Goal: Task Accomplishment & Management: Manage account settings

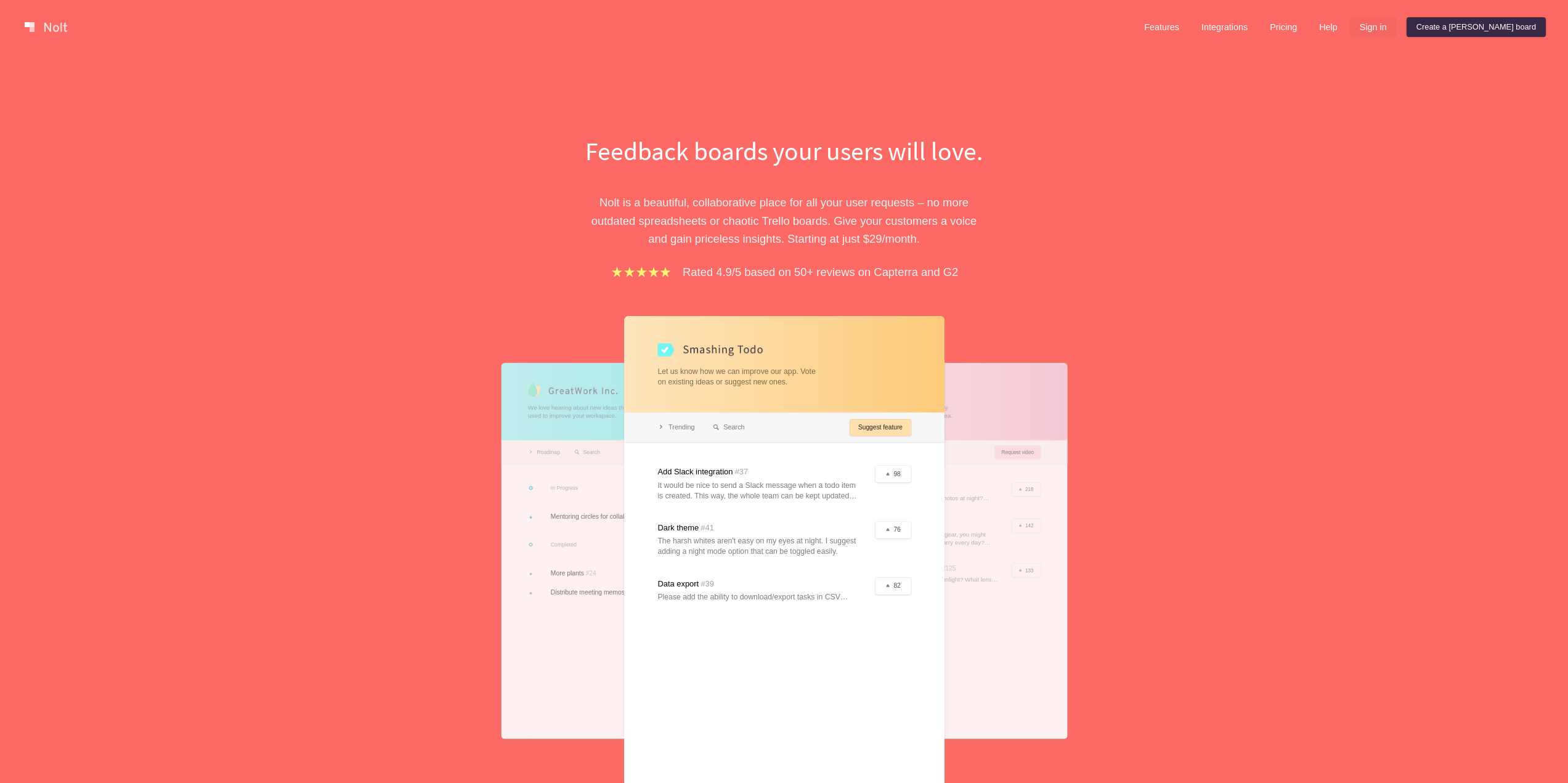
click at [1397, 28] on link "Sign in" at bounding box center [1373, 27] width 47 height 20
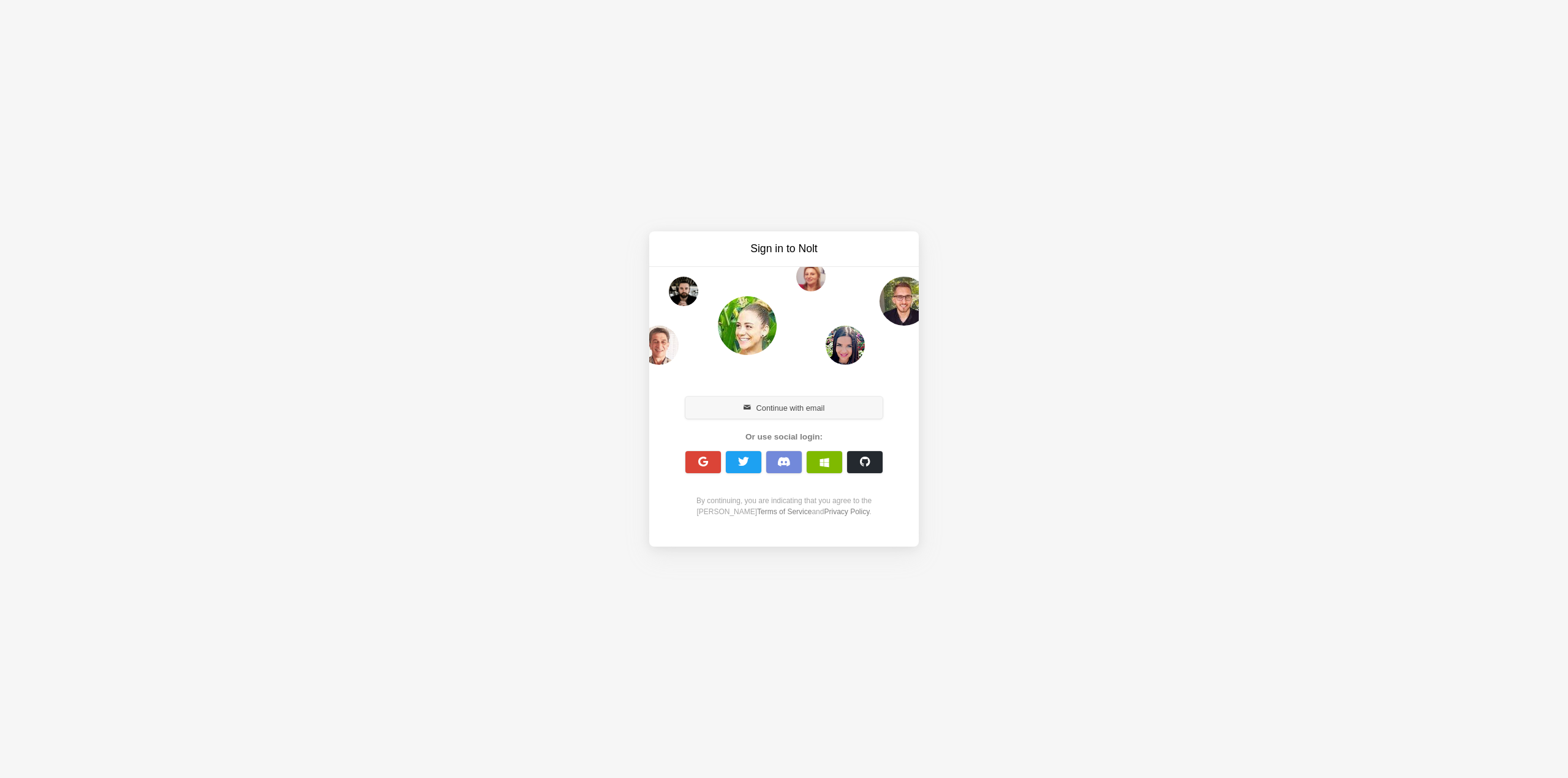
click at [839, 406] on button "Continue with email" at bounding box center [784, 407] width 197 height 22
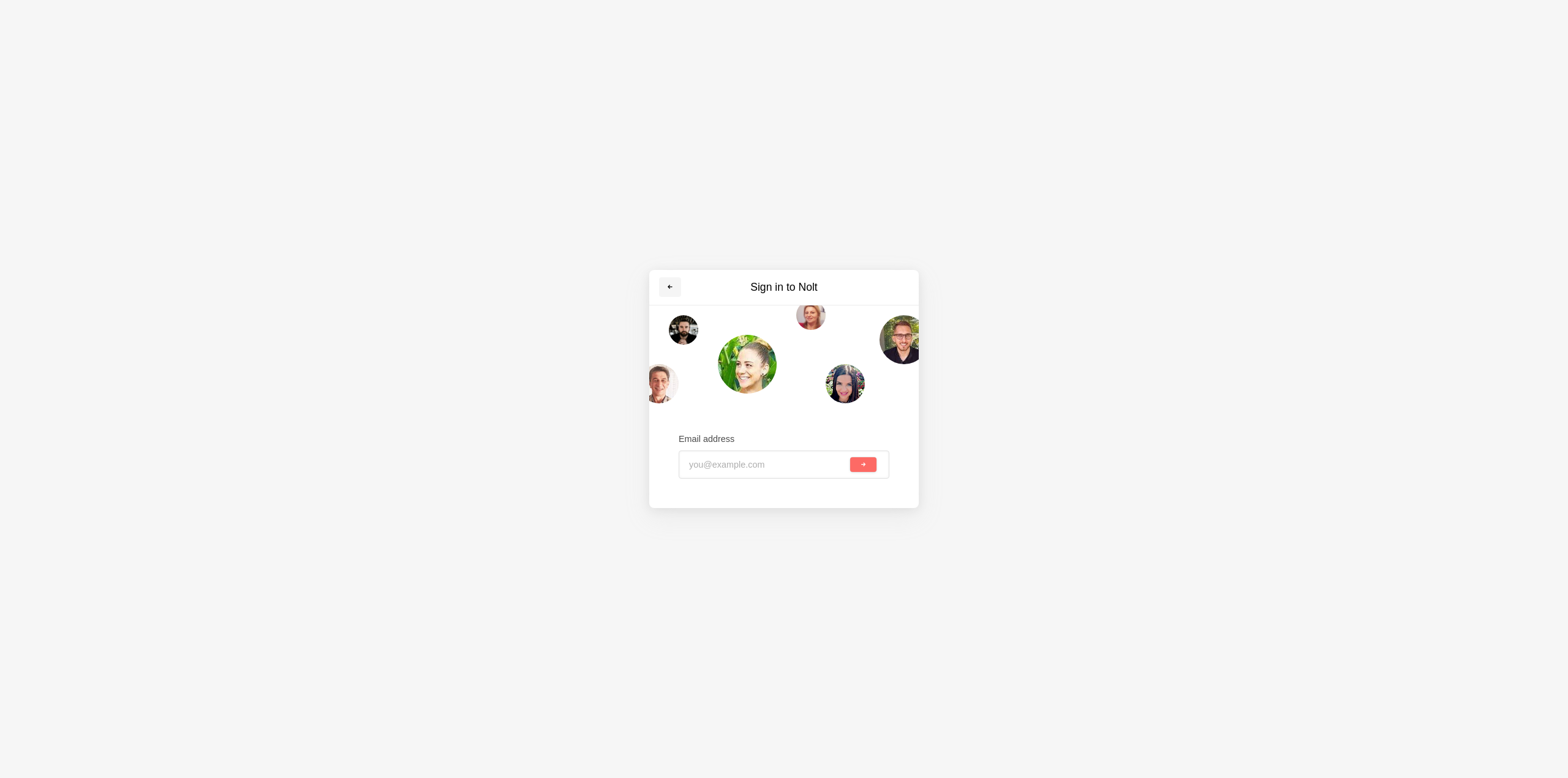
click at [669, 288] on span at bounding box center [670, 287] width 8 height 8
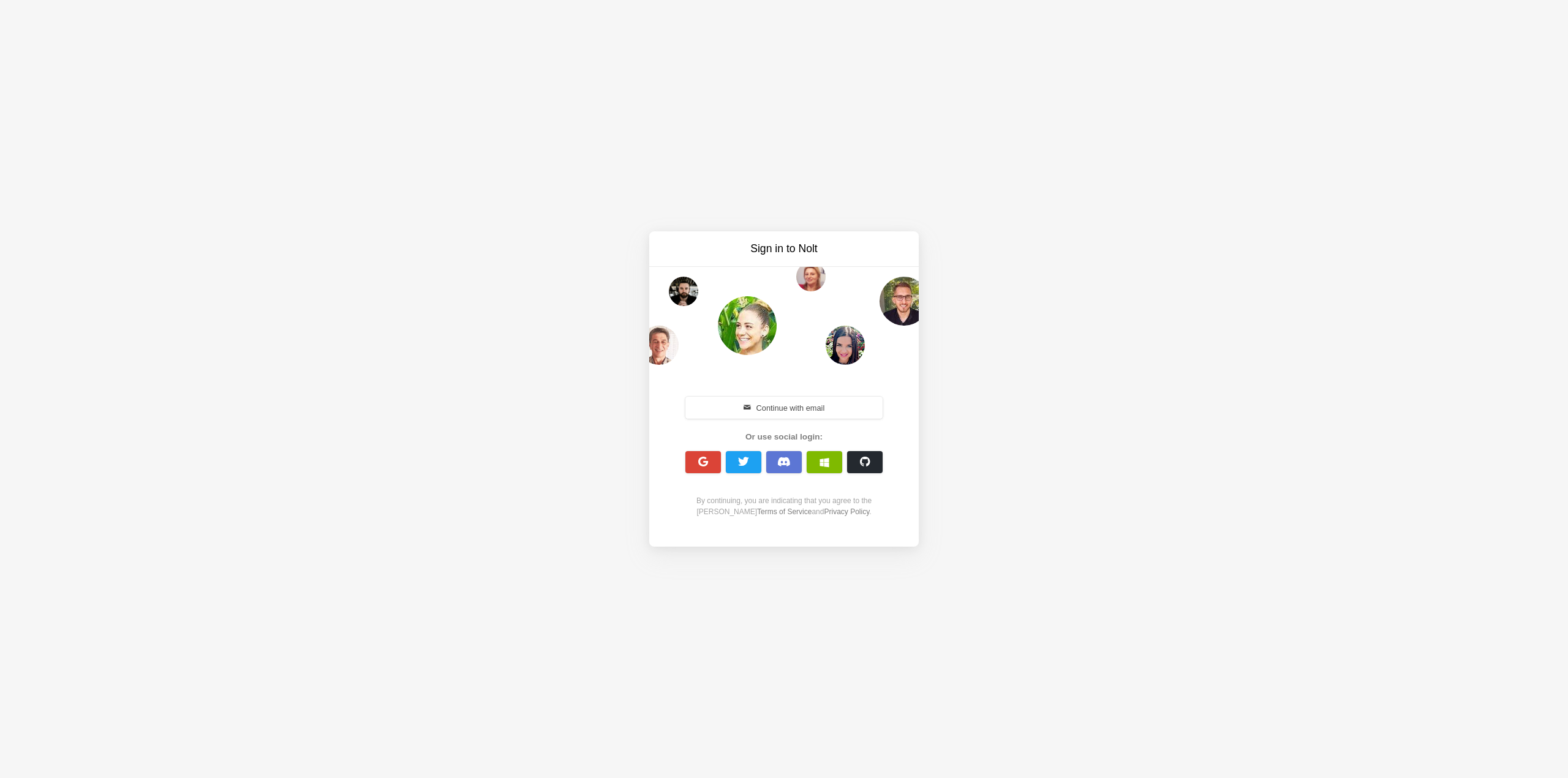
click at [782, 462] on span "button" at bounding box center [784, 461] width 14 height 10
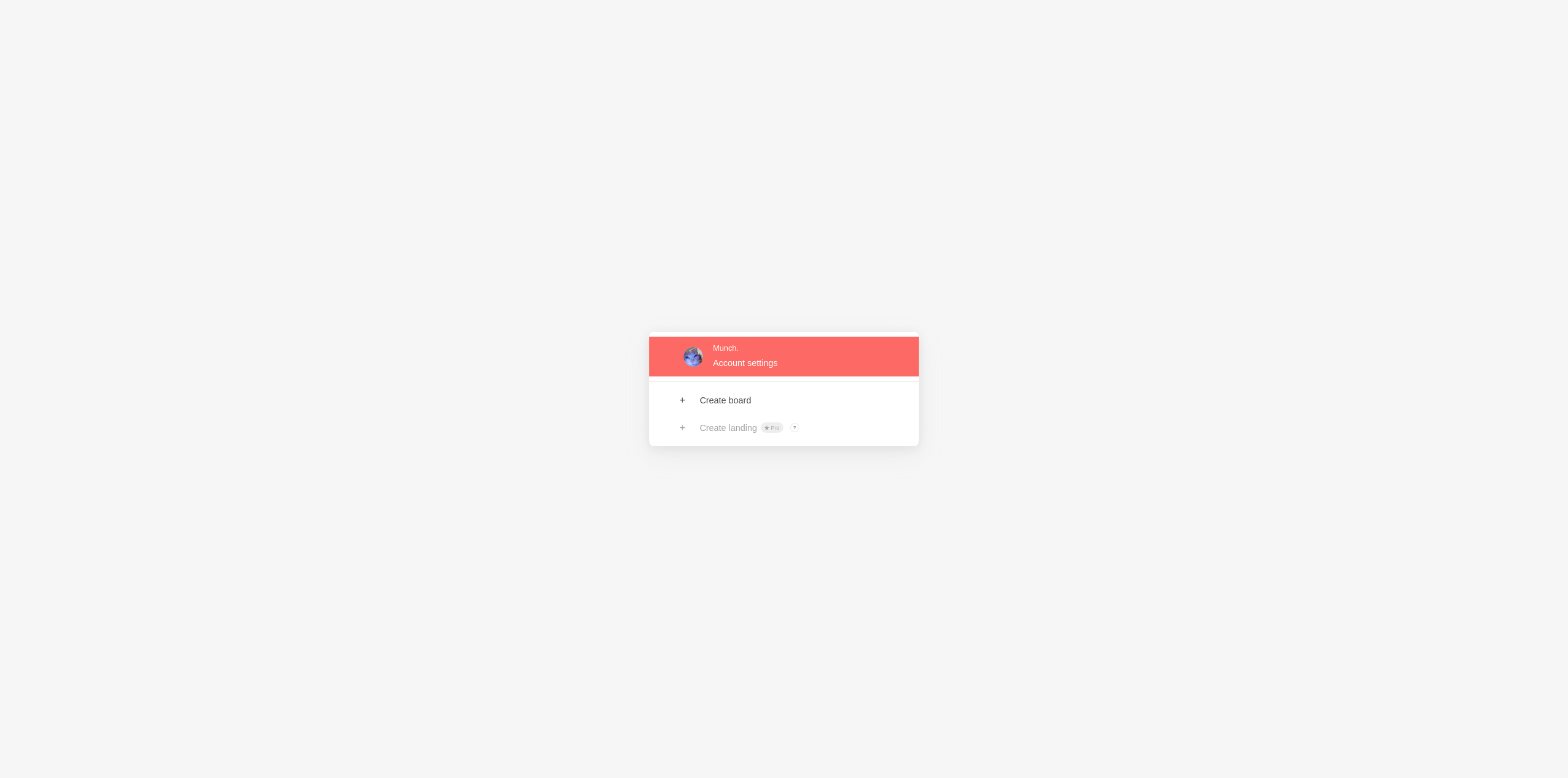
click at [737, 362] on link at bounding box center [784, 356] width 270 height 39
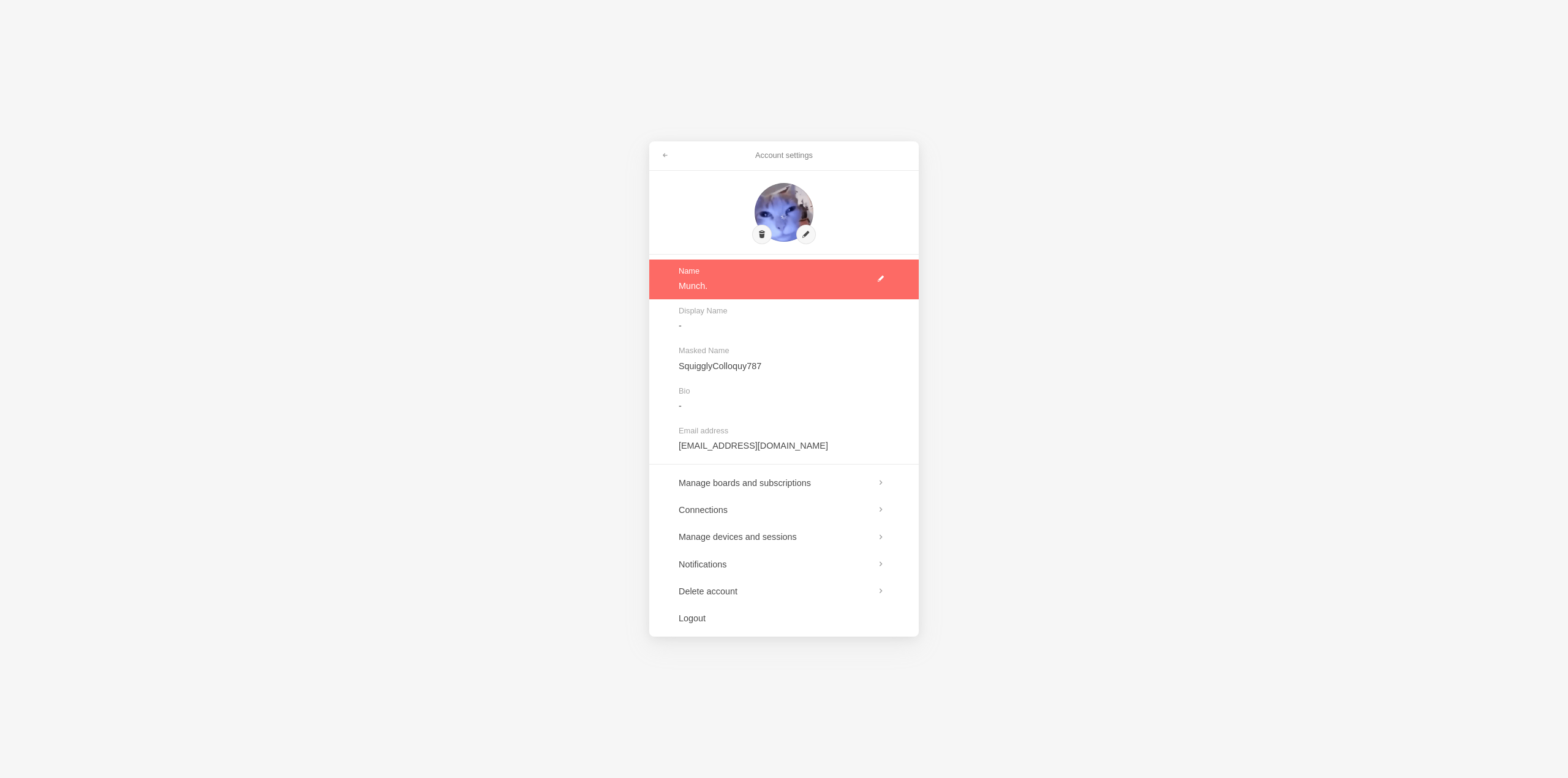
click at [721, 285] on link at bounding box center [784, 279] width 270 height 39
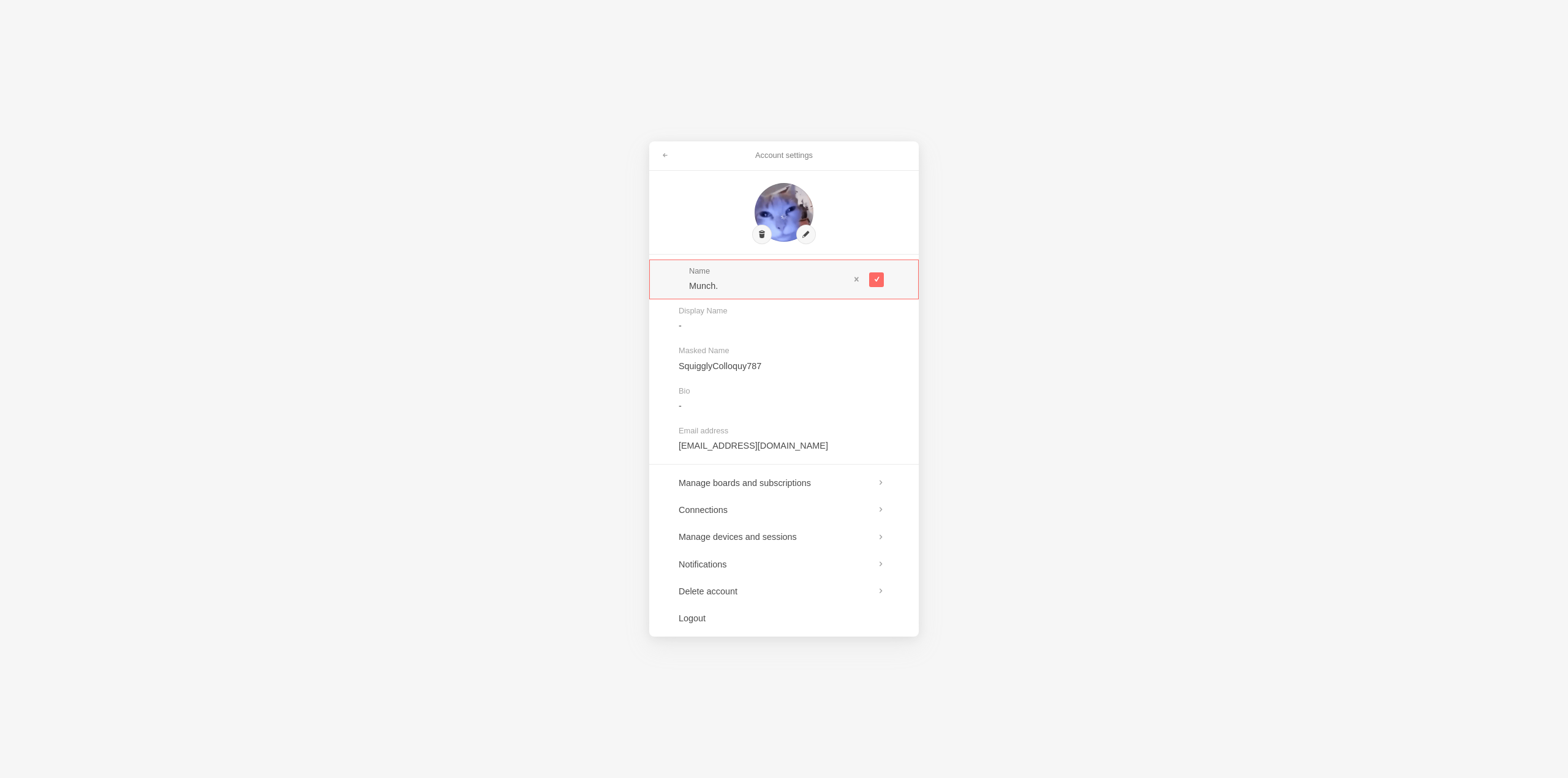
click at [697, 288] on input "Munch." at bounding box center [768, 286] width 160 height 12
type input "munch."
click at [880, 282] on button at bounding box center [876, 279] width 15 height 15
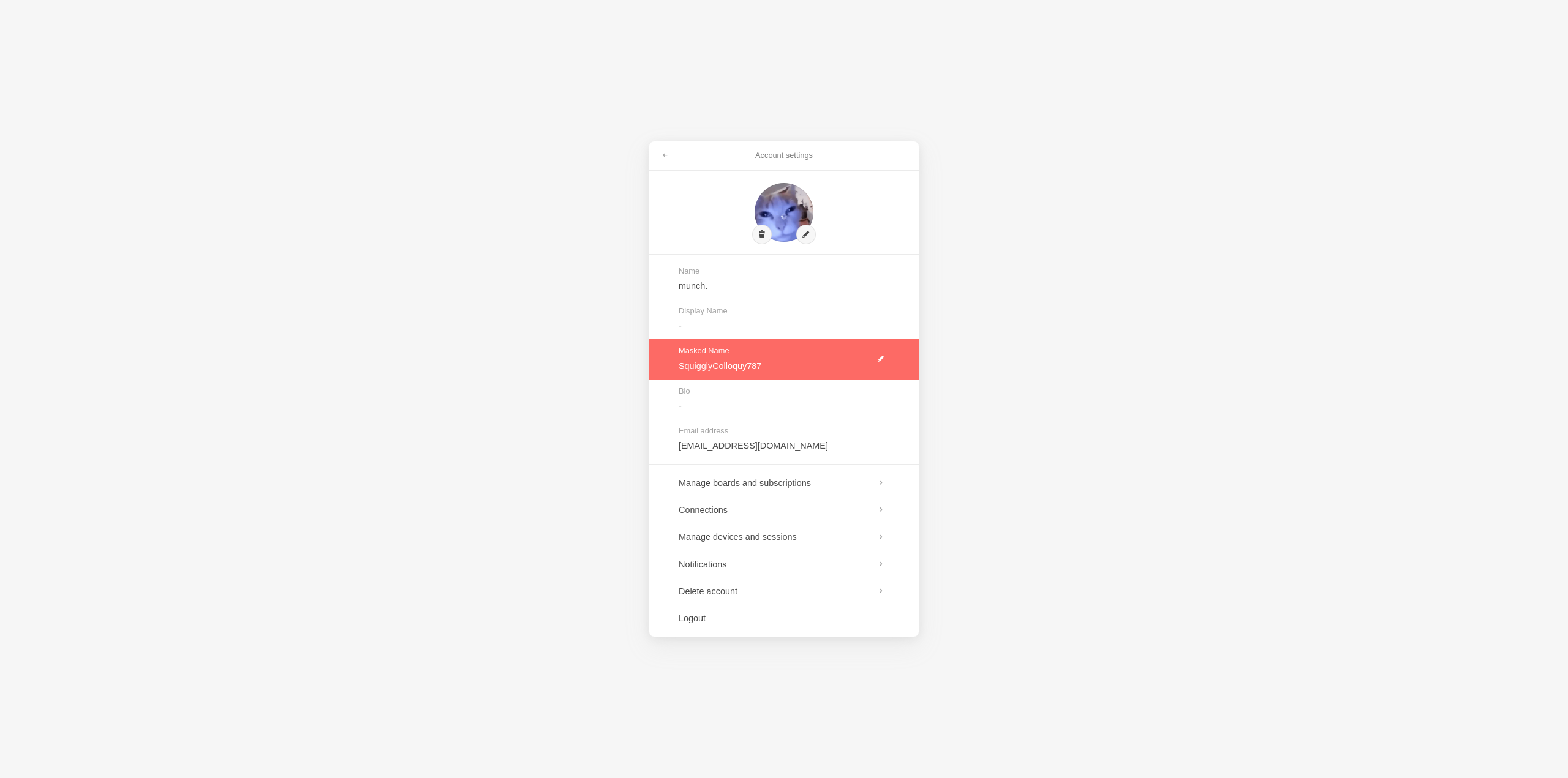
click at [885, 359] on link at bounding box center [784, 359] width 270 height 39
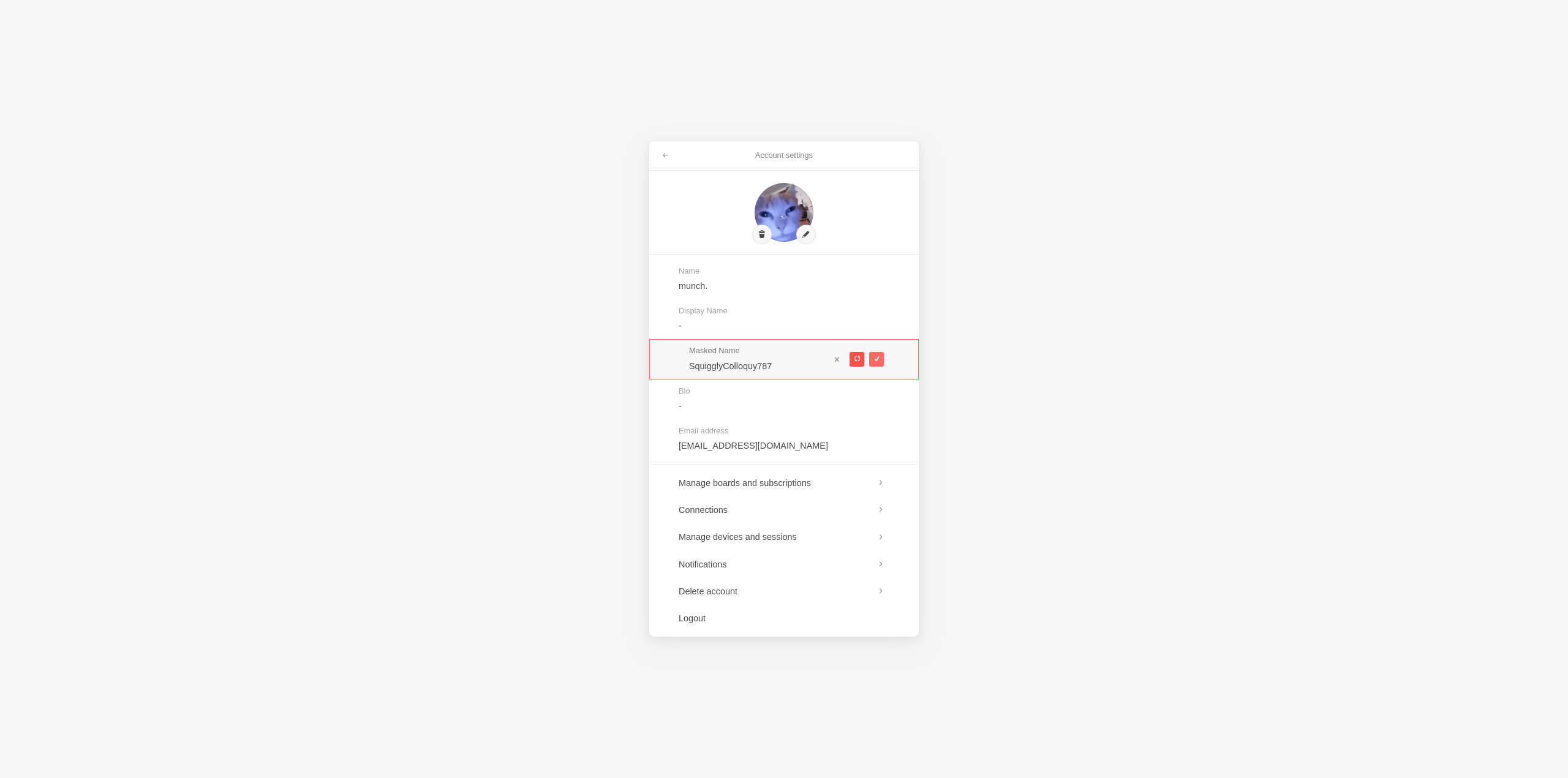
click at [861, 361] on button at bounding box center [856, 359] width 15 height 15
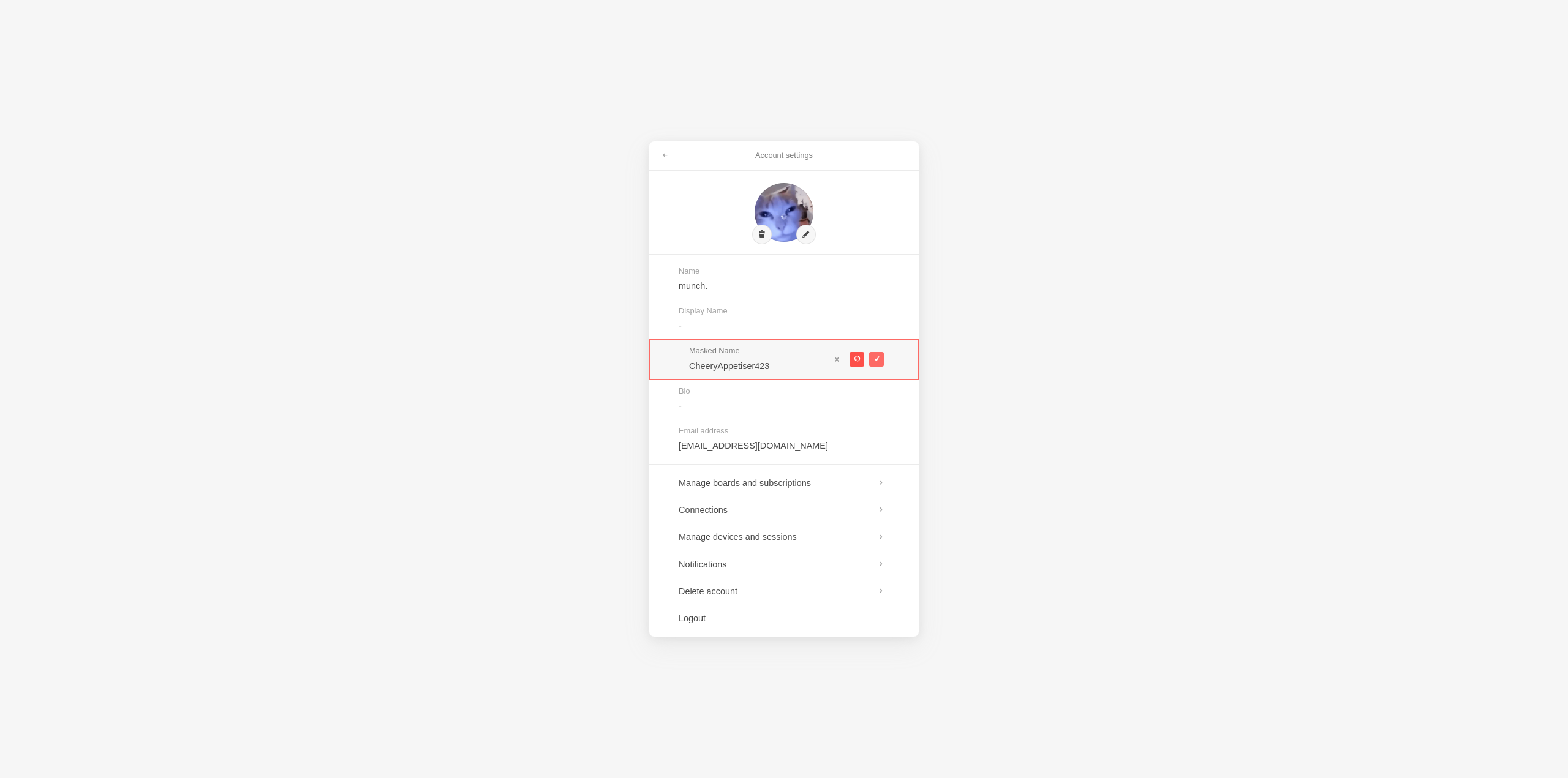
click at [861, 361] on button at bounding box center [856, 359] width 15 height 15
type input "StickyChaos917"
click at [878, 360] on span at bounding box center [876, 359] width 7 height 7
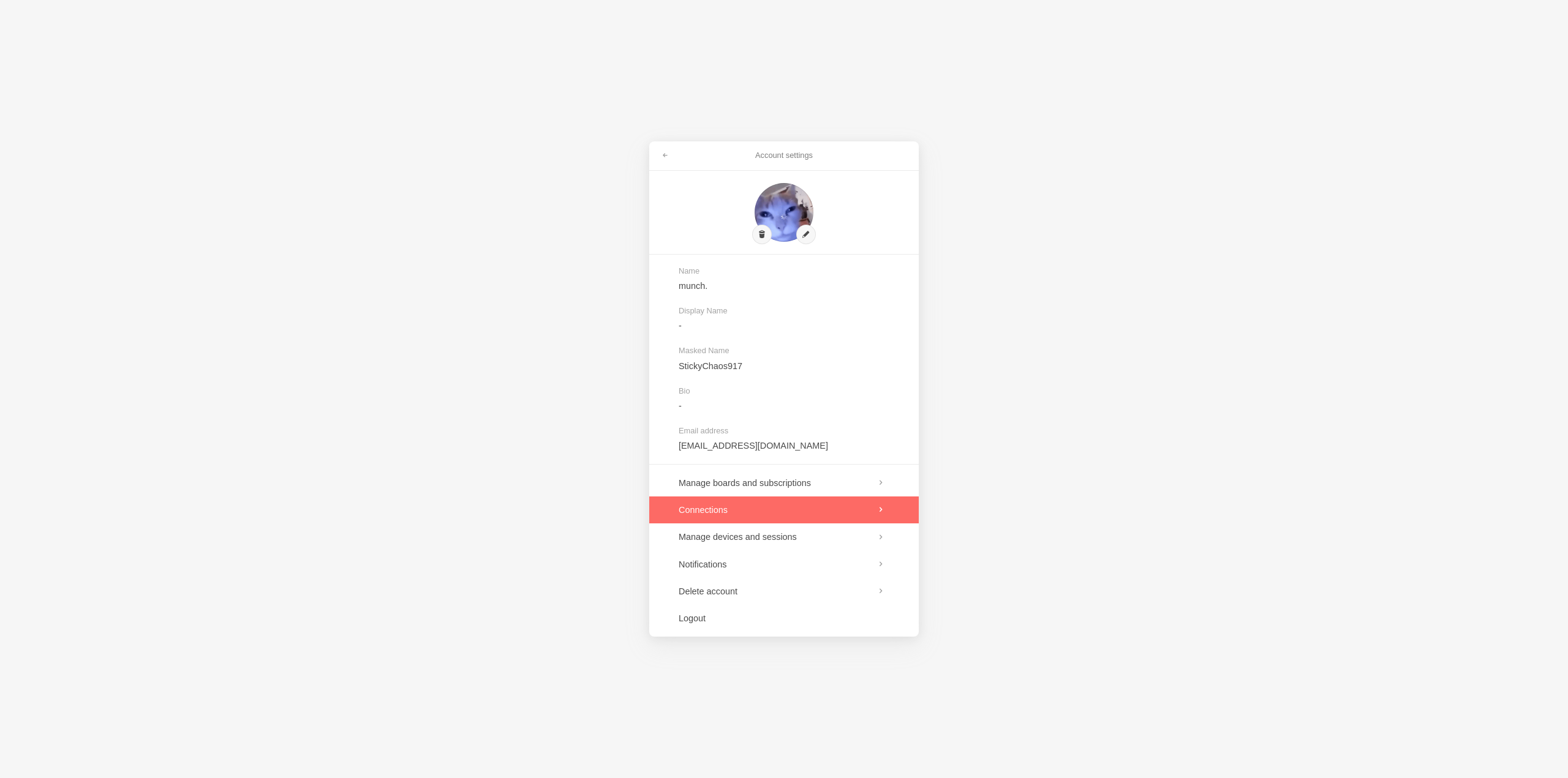
click at [814, 513] on link at bounding box center [784, 509] width 270 height 27
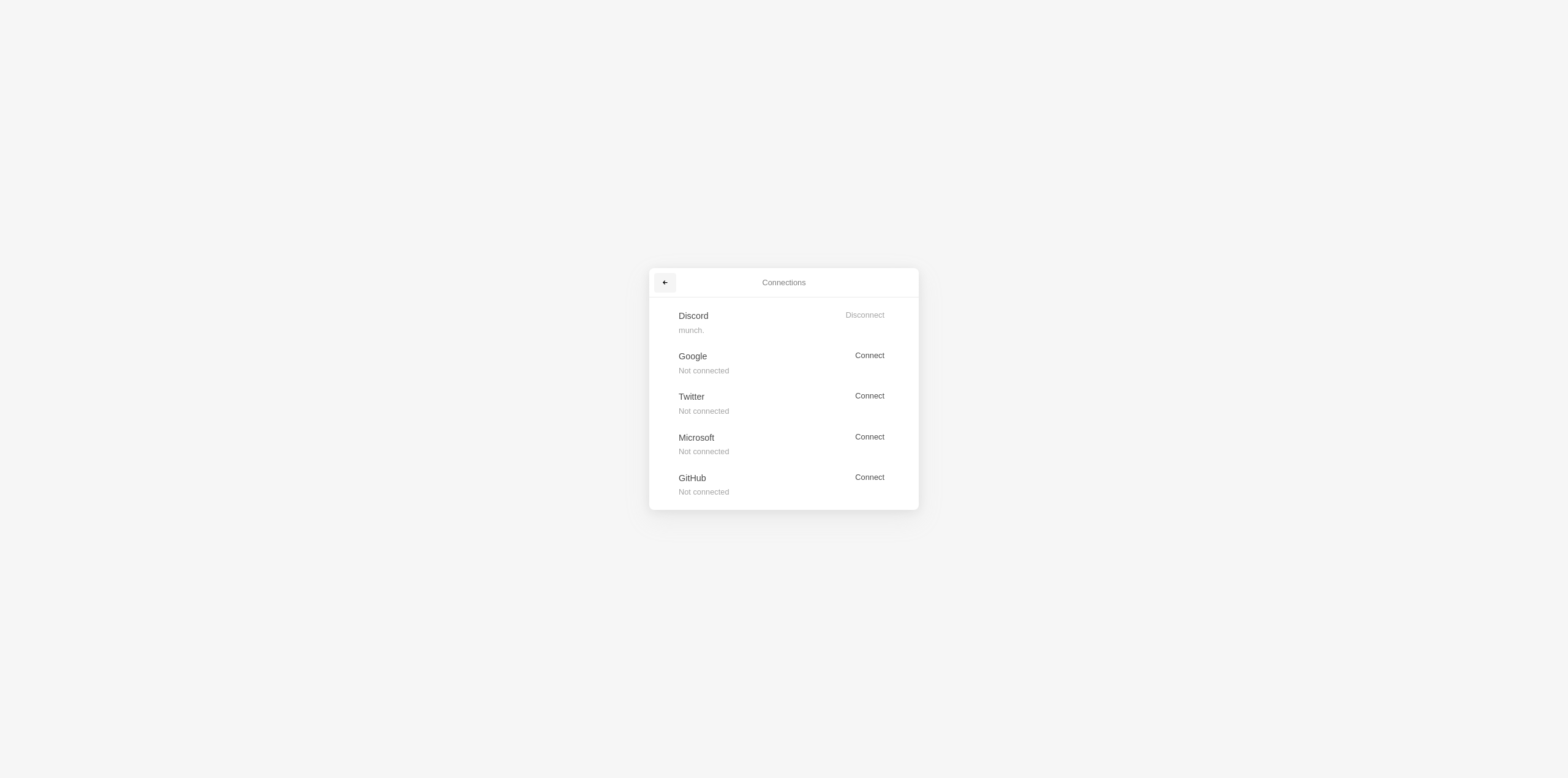
click at [660, 281] on link at bounding box center [665, 282] width 22 height 20
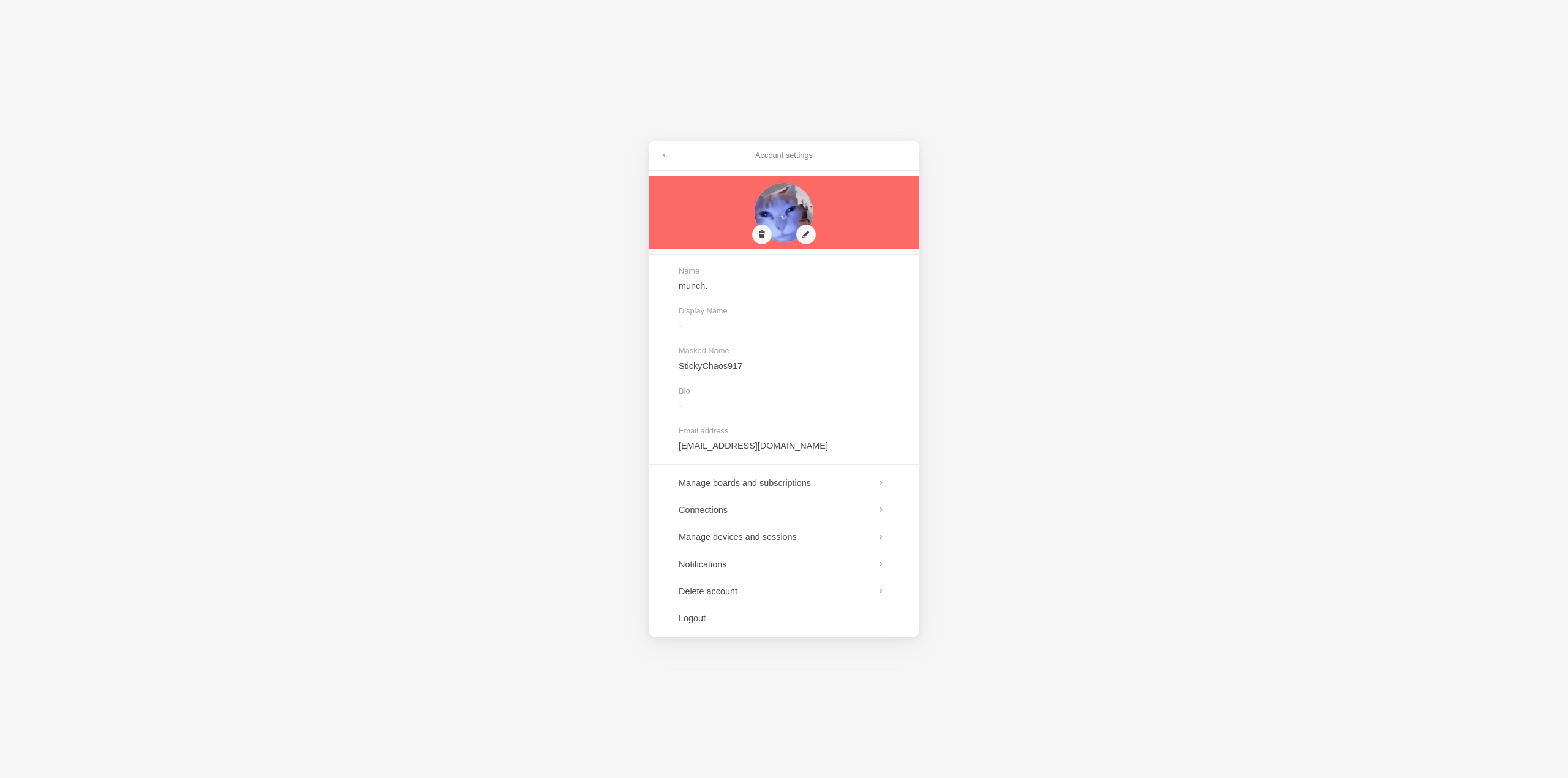
click at [663, 167] on div "Account settings" at bounding box center [784, 156] width 270 height 29
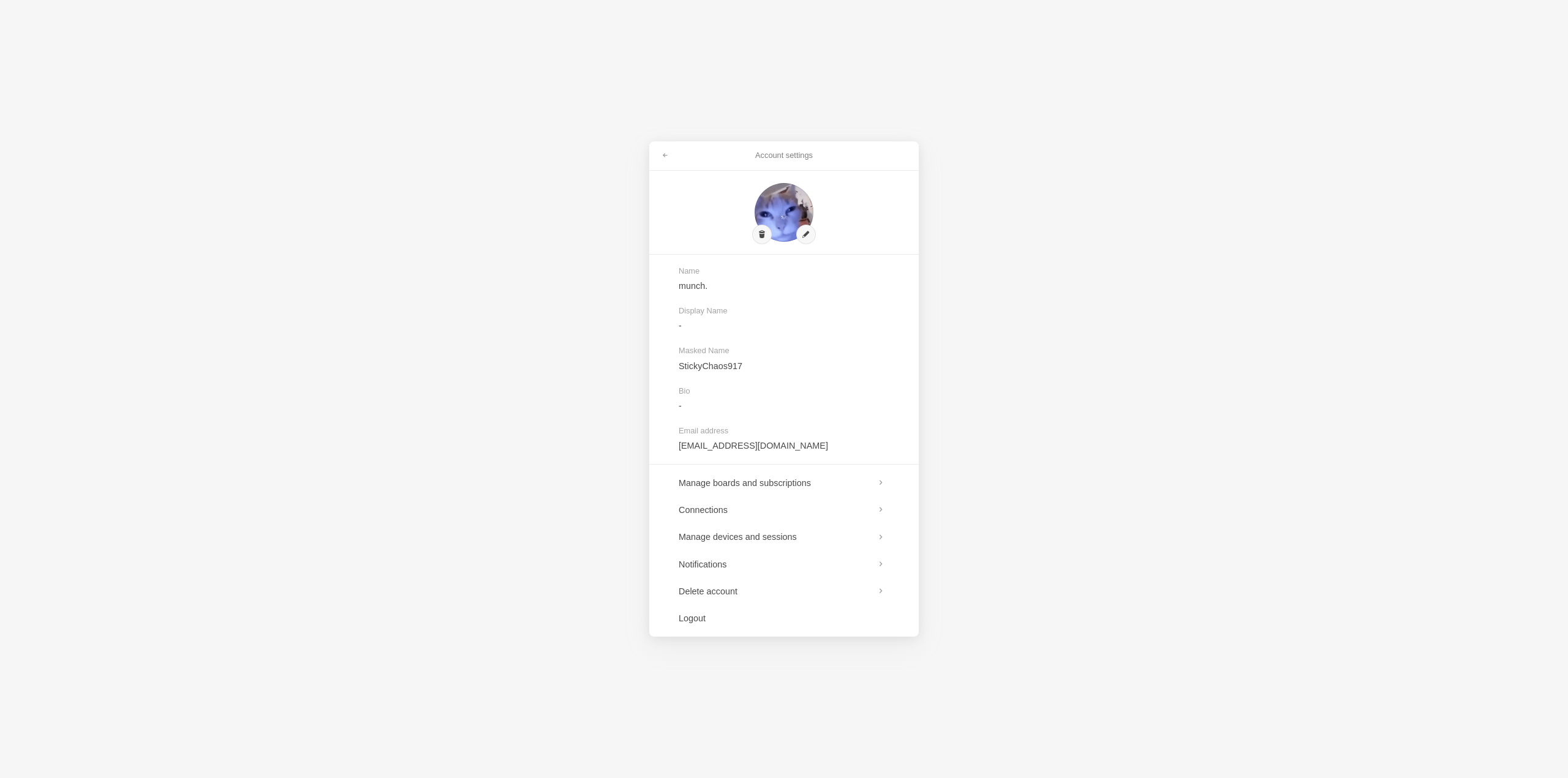
click at [658, 163] on link at bounding box center [665, 155] width 22 height 20
